Goal: Transaction & Acquisition: Purchase product/service

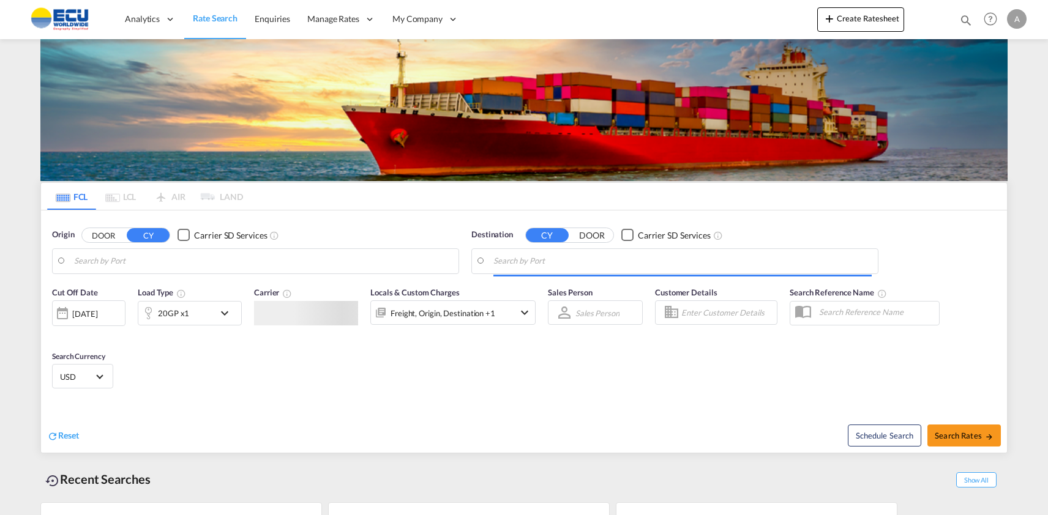
type input "[GEOGRAPHIC_DATA], [GEOGRAPHIC_DATA]"
type input "[GEOGRAPHIC_DATA], ECGYE"
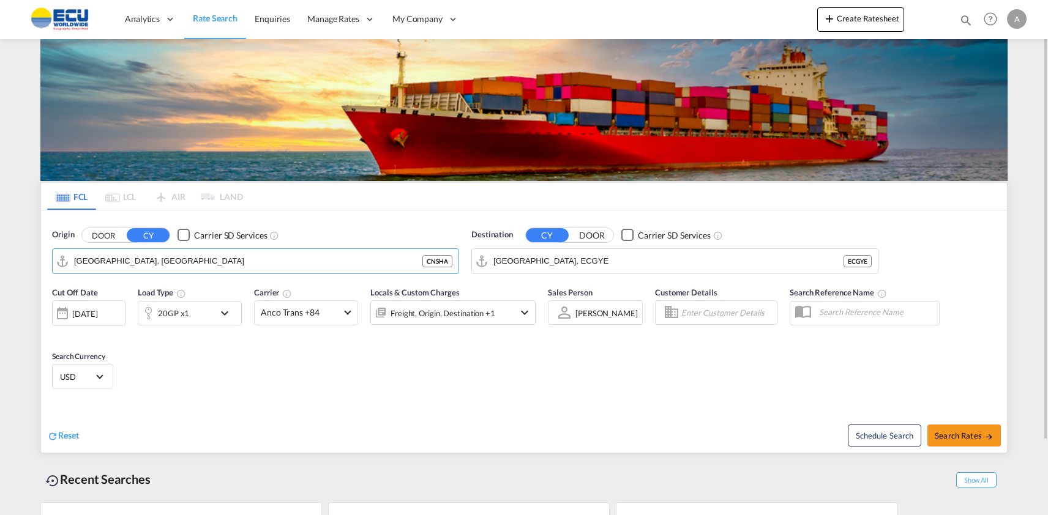
drag, startPoint x: 172, startPoint y: 263, endPoint x: 8, endPoint y: 250, distance: 164.6
click at [8, 250] on md-content "Analytics Reports Dashboard Rate Search Enquiries Manage Rates Contract Rates" at bounding box center [524, 257] width 1048 height 515
drag, startPoint x: 176, startPoint y: 257, endPoint x: 53, endPoint y: 253, distance: 122.5
click at [53, 253] on md-input-container "[GEOGRAPHIC_DATA], [GEOGRAPHIC_DATA]" at bounding box center [256, 261] width 406 height 24
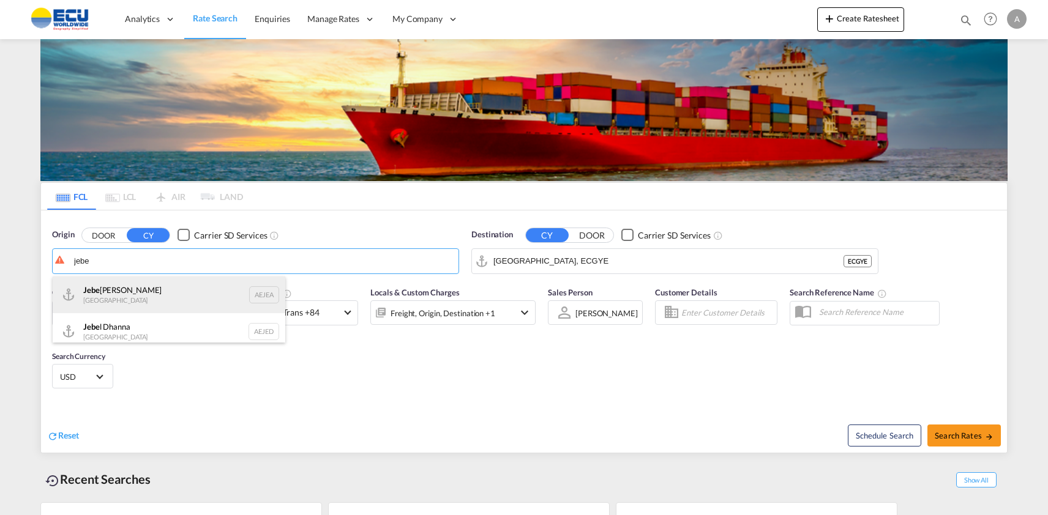
click at [90, 288] on div "Jebe l Ali [GEOGRAPHIC_DATA] AEJEA" at bounding box center [169, 295] width 233 height 37
type input "[GEOGRAPHIC_DATA], [GEOGRAPHIC_DATA]"
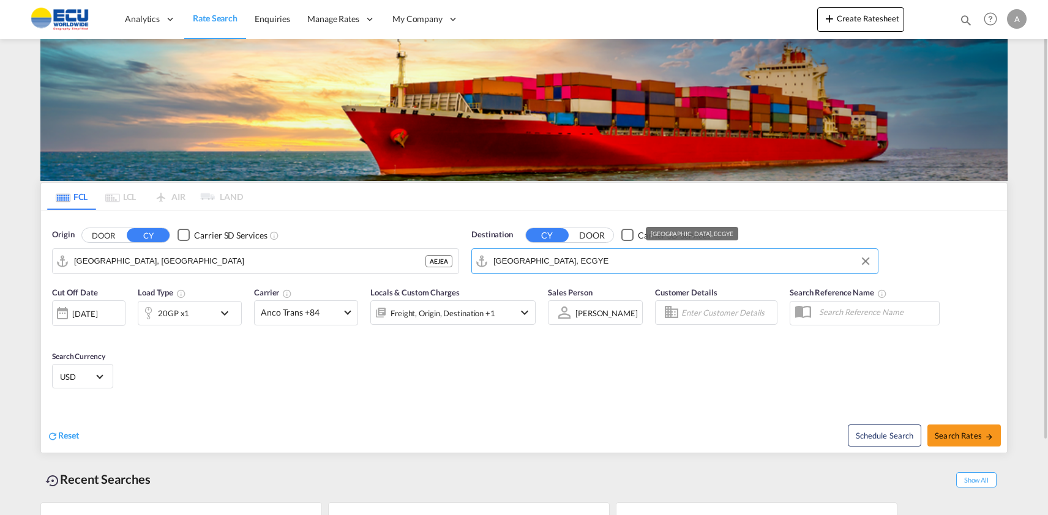
click at [568, 264] on input "[GEOGRAPHIC_DATA], ECGYE" at bounding box center [682, 261] width 378 height 18
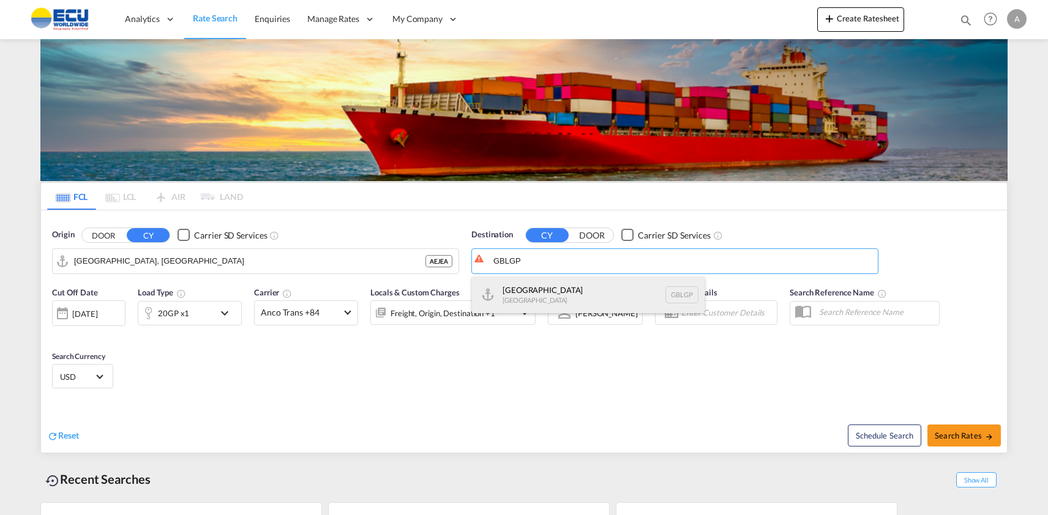
click at [549, 293] on div "[GEOGRAPHIC_DATA] [GEOGRAPHIC_DATA] GBLGP" at bounding box center [588, 295] width 233 height 37
type input "[GEOGRAPHIC_DATA], [GEOGRAPHIC_DATA]"
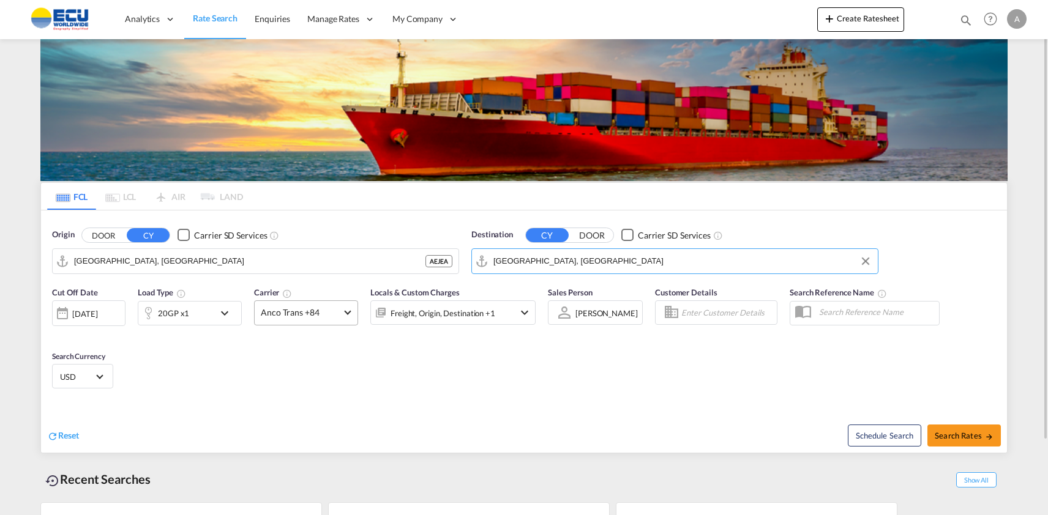
click at [346, 314] on md-select-value "Anco Trans +84" at bounding box center [306, 313] width 103 height 24
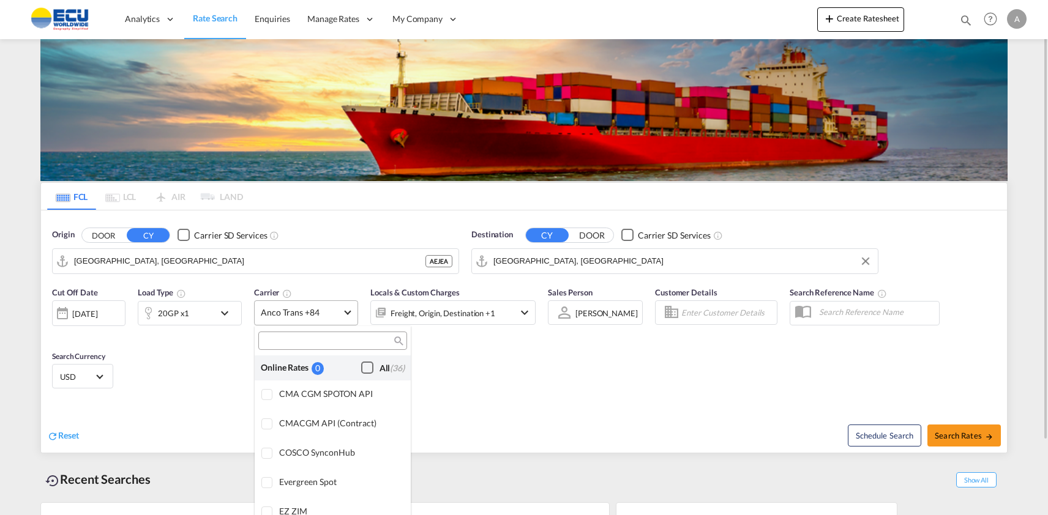
scroll to position [1042, 0]
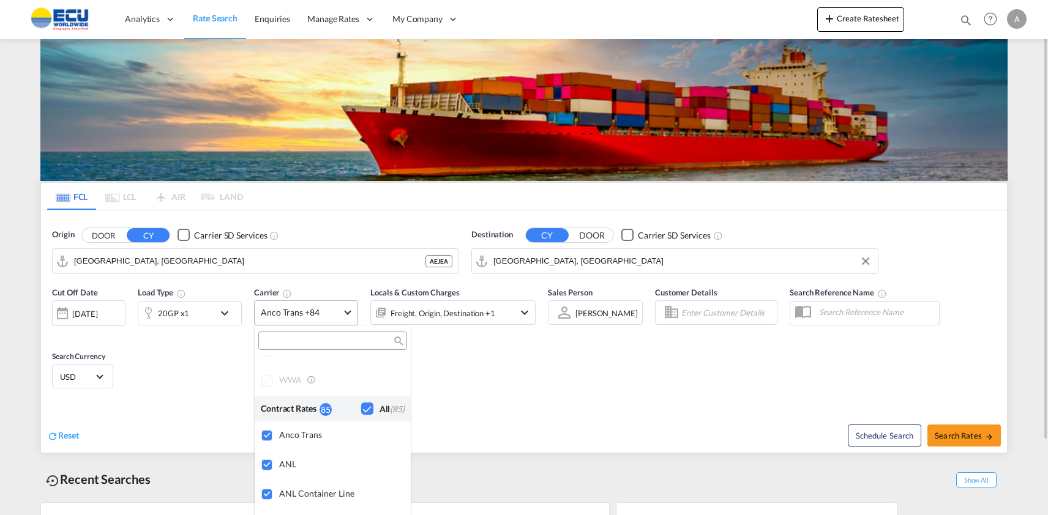
click at [346, 314] on md-backdrop at bounding box center [524, 257] width 1048 height 515
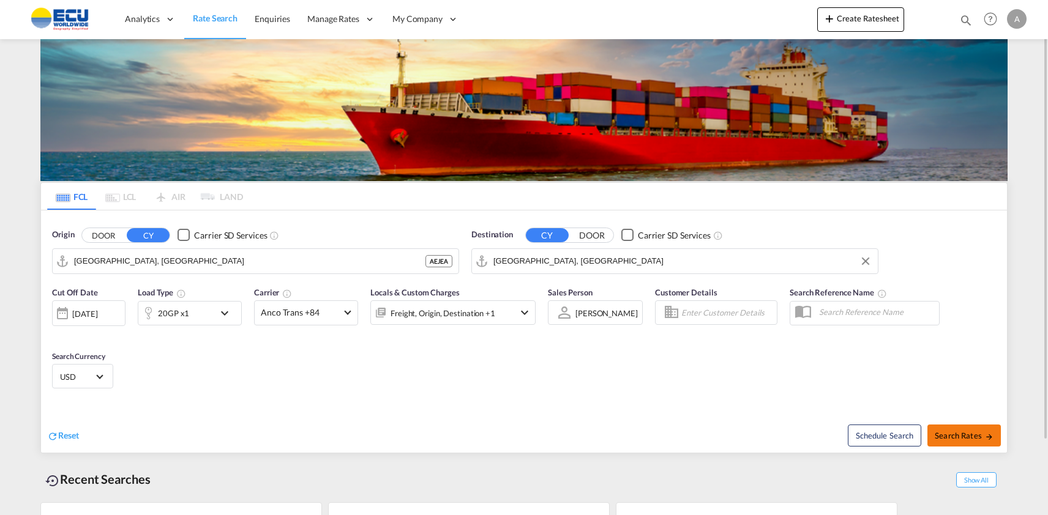
click at [955, 428] on button "Search Rates" at bounding box center [964, 436] width 73 height 22
type input "AEJEA to GBLGP / [DATE]"
